Goal: Transaction & Acquisition: Book appointment/travel/reservation

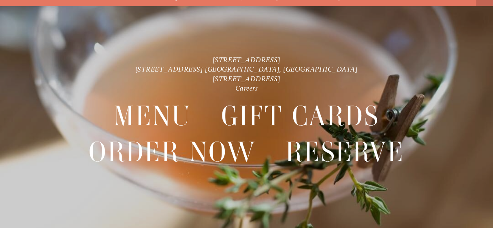
scroll to position [17, 0]
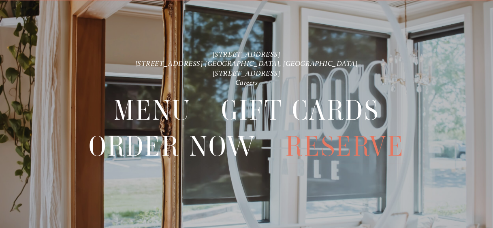
click at [359, 147] on span "Reserve" at bounding box center [344, 147] width 119 height 36
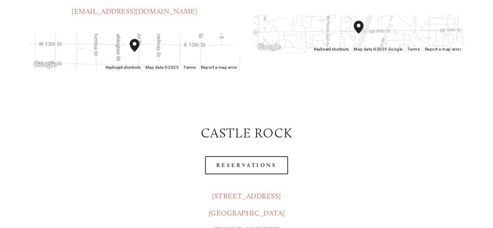
scroll to position [302, 0]
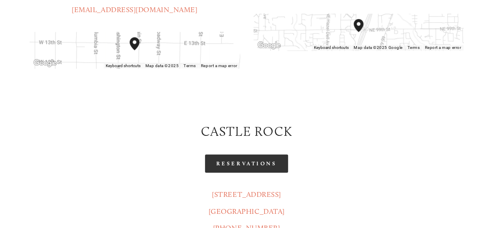
click at [240, 155] on link "Reservations" at bounding box center [246, 164] width 83 height 18
